Goal: Task Accomplishment & Management: Complete application form

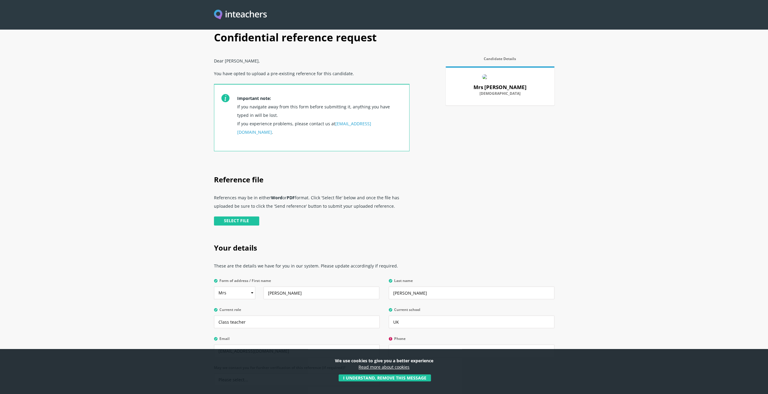
scroll to position [13, 0]
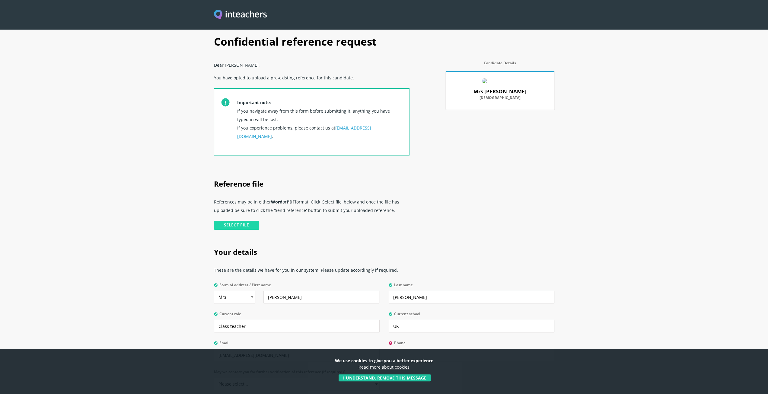
click at [236, 220] on input "file" at bounding box center [172, 226] width 174 height 12
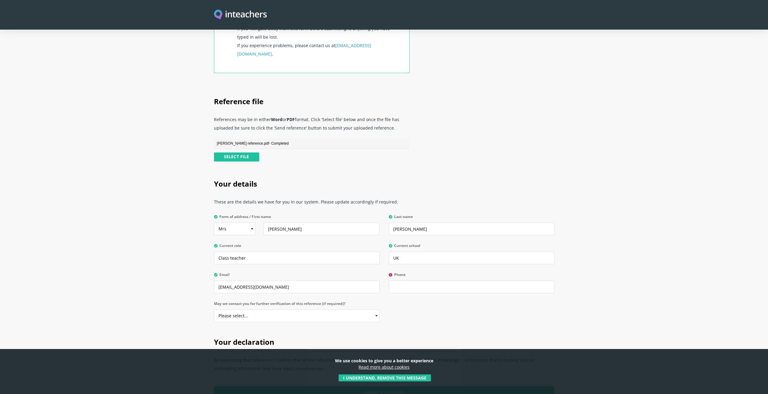
scroll to position [104, 0]
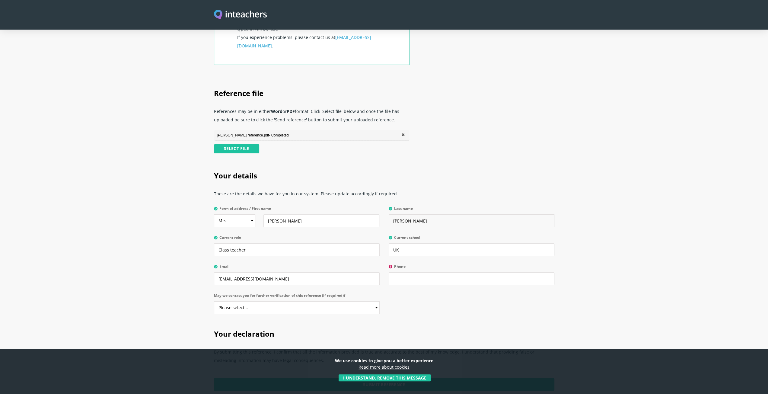
click at [398, 214] on input "[PERSON_NAME]" at bounding box center [471, 220] width 166 height 13
type input "[PERSON_NAME]"
click at [428, 300] on div "Your details These are the details we have for you in our system. Please update…" at bounding box center [383, 241] width 347 height 158
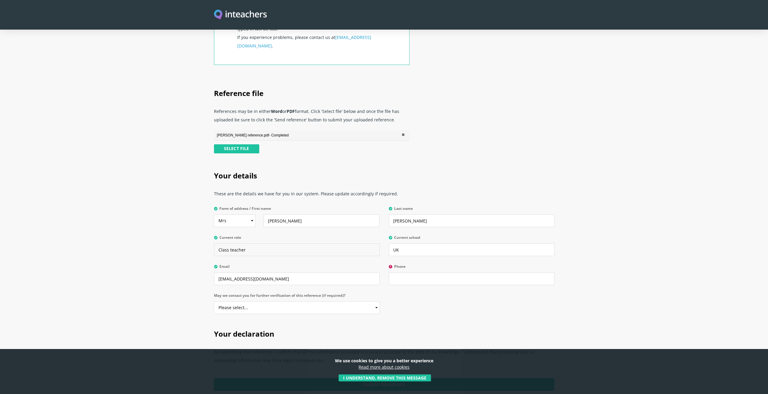
click at [227, 243] on input "Class teacher" at bounding box center [297, 249] width 166 height 13
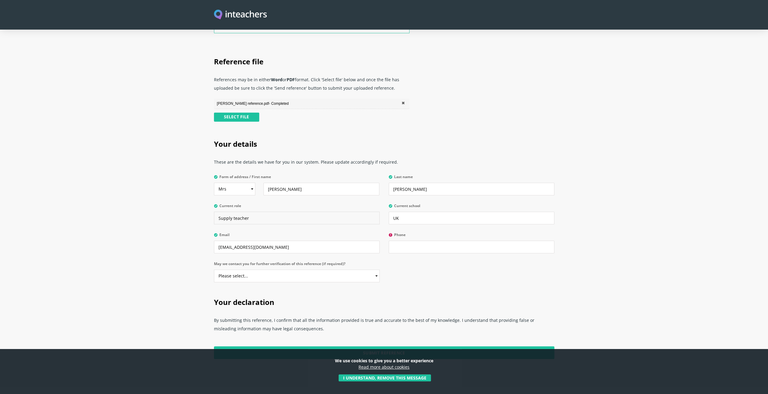
scroll to position [194, 0]
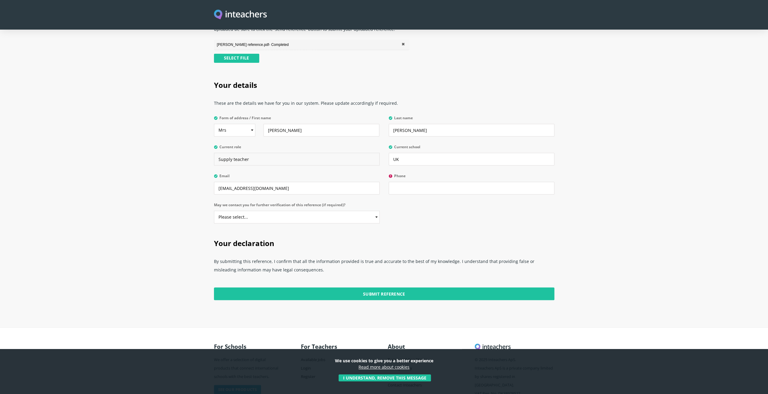
type input "Supply teacher"
click at [362, 214] on select "Please select... Yes No" at bounding box center [297, 217] width 166 height 13
select select "Yes"
click at [214, 211] on select "Please select... Yes No" at bounding box center [297, 217] width 166 height 13
click at [413, 182] on input "Phone" at bounding box center [471, 188] width 166 height 13
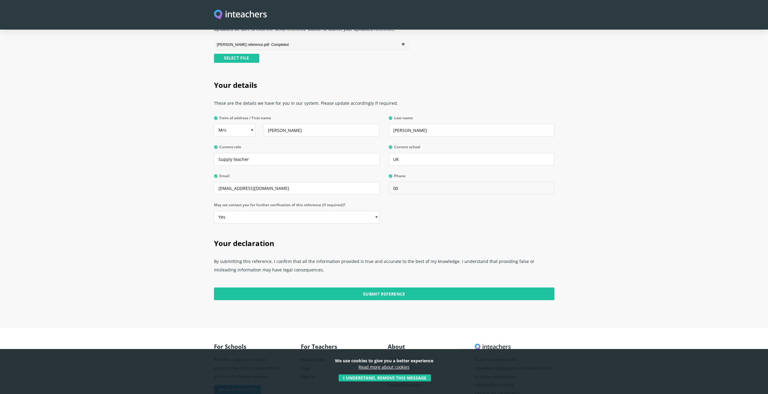
type input "0"
type input "[PHONE_NUMBER]"
click at [552, 215] on div "Your details These are the details we have for you in our system. Please update…" at bounding box center [383, 150] width 347 height 158
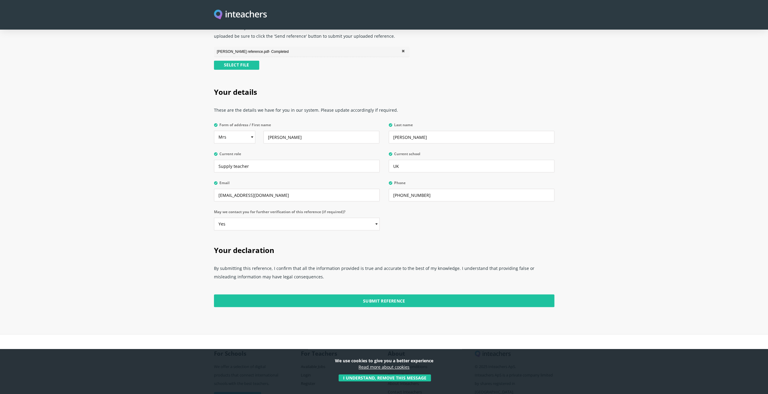
scroll to position [208, 0]
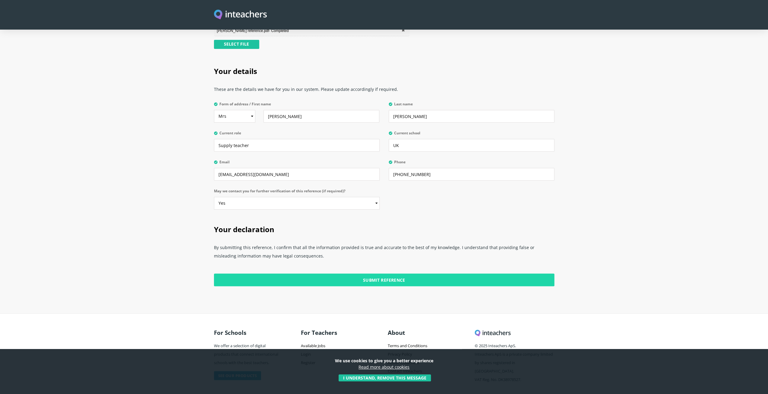
click at [452, 273] on input "Submit Reference" at bounding box center [384, 279] width 340 height 13
